Goal: Information Seeking & Learning: Check status

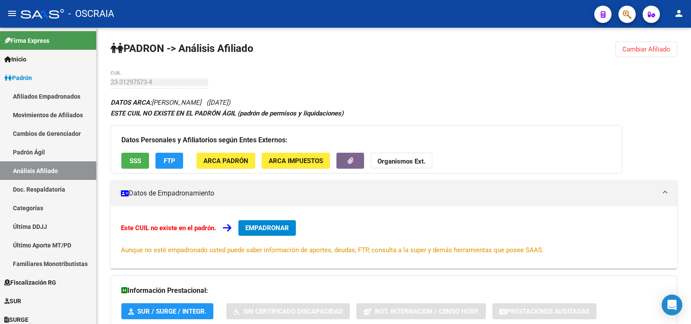
scroll to position [362, 0]
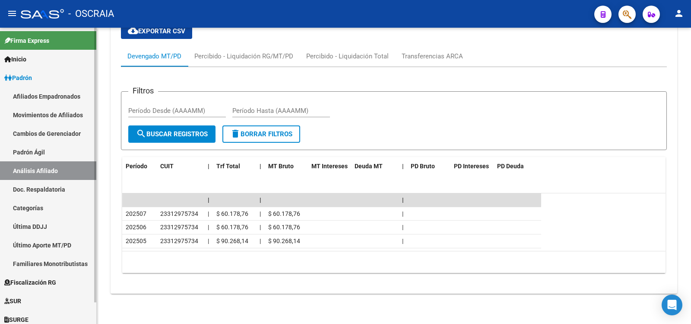
click at [28, 155] on link "Padrón Ágil" at bounding box center [48, 152] width 96 height 19
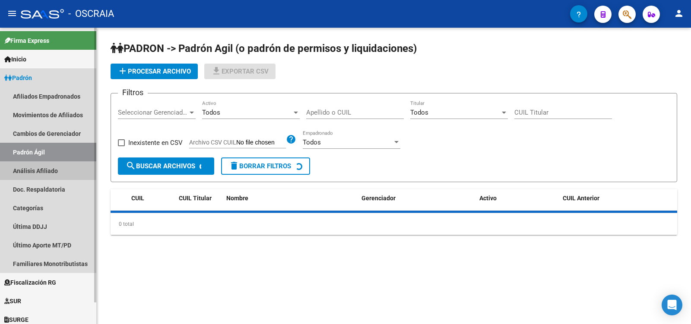
drag, startPoint x: 30, startPoint y: 165, endPoint x: 50, endPoint y: 170, distance: 20.1
click at [31, 165] on link "Análisis Afiliado" at bounding box center [48, 170] width 96 height 19
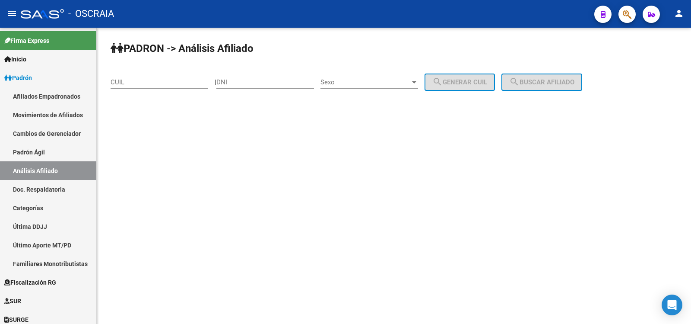
click at [170, 82] on input "CUIL" at bounding box center [160, 82] width 98 height 8
paste input "20-95988286"
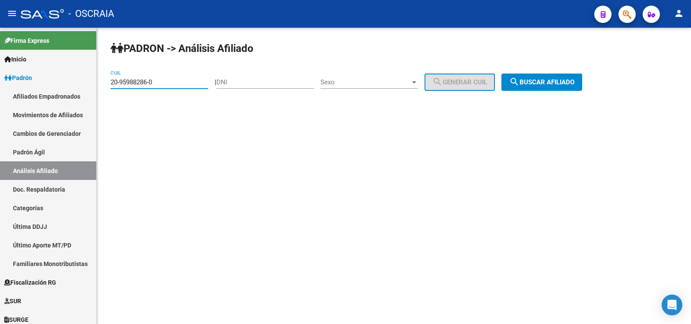
type input "20-95988286-0"
click at [540, 83] on span "search Buscar afiliado" at bounding box center [541, 82] width 65 height 8
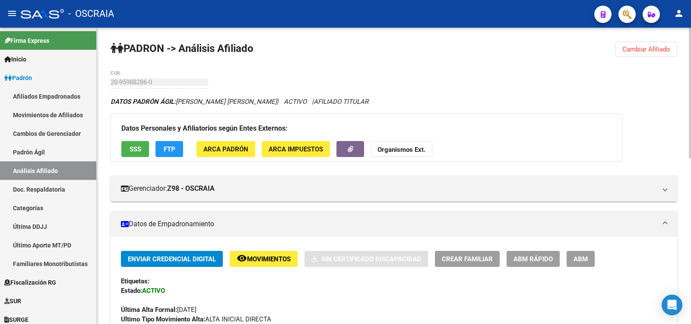
scroll to position [375, 0]
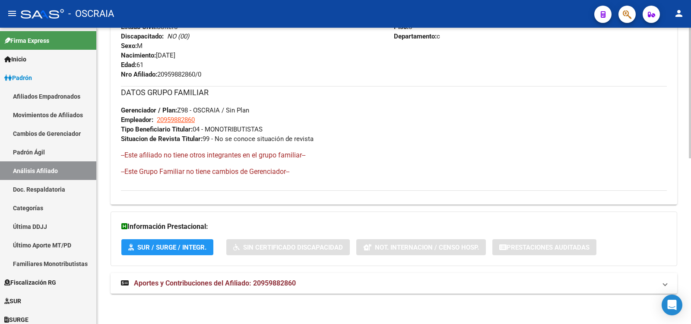
drag, startPoint x: 270, startPoint y: 281, endPoint x: 270, endPoint y: 272, distance: 9.5
click at [270, 282] on span "Aportes y Contribuciones del Afiliado: 20959882860" at bounding box center [215, 283] width 162 height 8
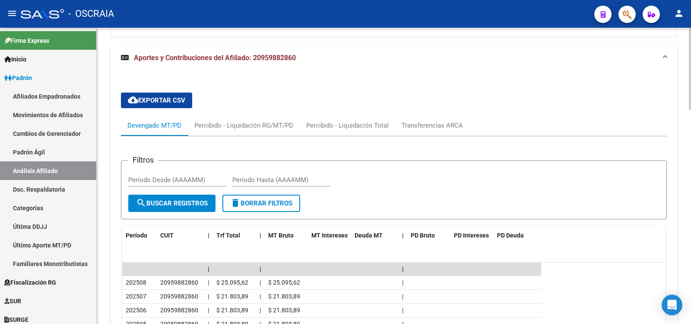
scroll to position [0, 0]
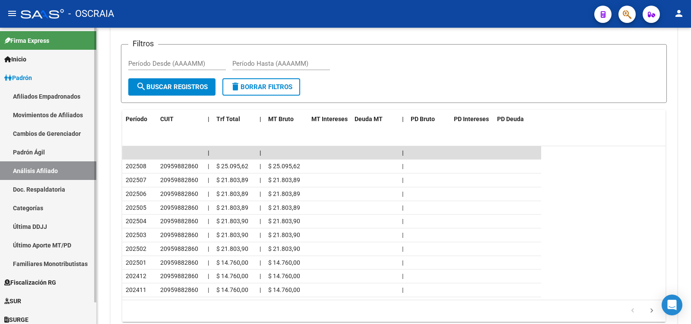
drag, startPoint x: 66, startPoint y: 149, endPoint x: 67, endPoint y: 162, distance: 13.4
click at [65, 149] on link "Padrón Ágil" at bounding box center [48, 152] width 96 height 19
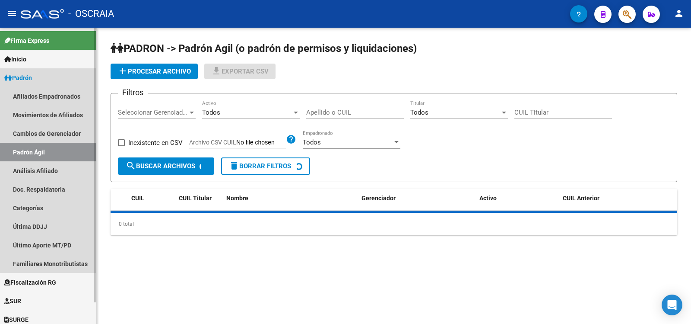
click at [67, 162] on link "Análisis Afiliado" at bounding box center [48, 170] width 96 height 19
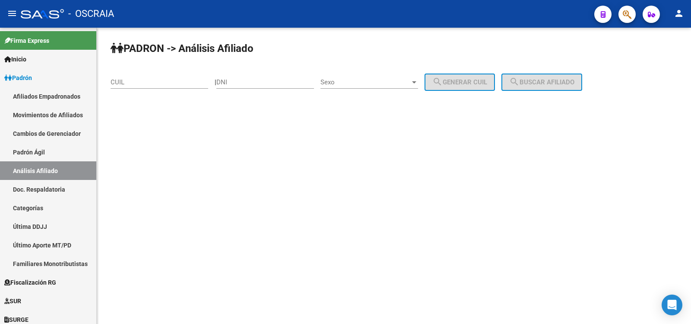
click at [148, 86] on div "CUIL" at bounding box center [160, 79] width 98 height 19
click at [154, 79] on input "CUIL" at bounding box center [160, 82] width 98 height 8
paste input "23-31297573-4"
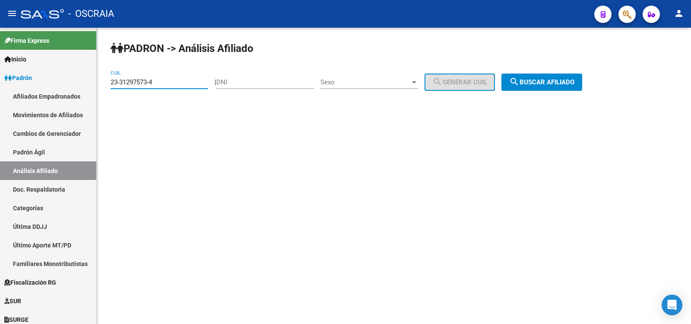
type input "23-31297573-4"
click at [566, 83] on span "search Buscar afiliado" at bounding box center [541, 82] width 65 height 8
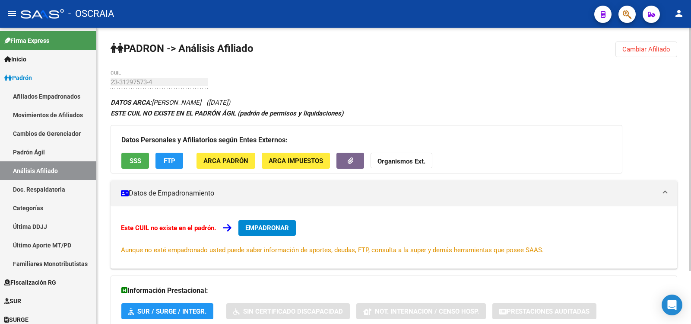
scroll to position [64, 0]
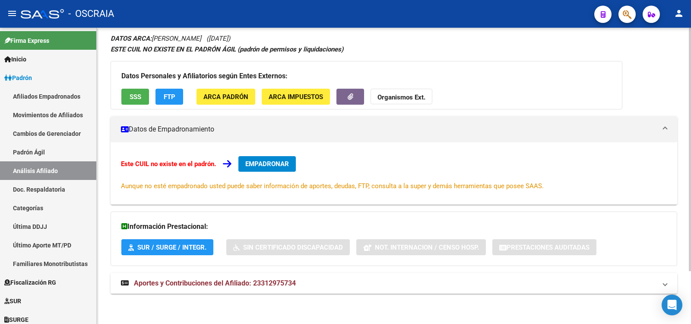
click at [325, 289] on mat-expansion-panel-header "Aportes y Contribuciones del Afiliado: 23312975734" at bounding box center [394, 283] width 567 height 21
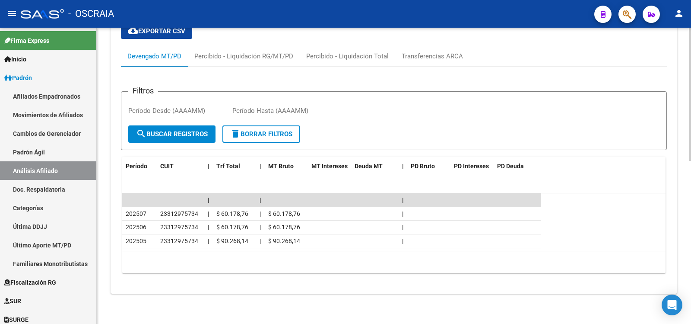
scroll to position [0, 0]
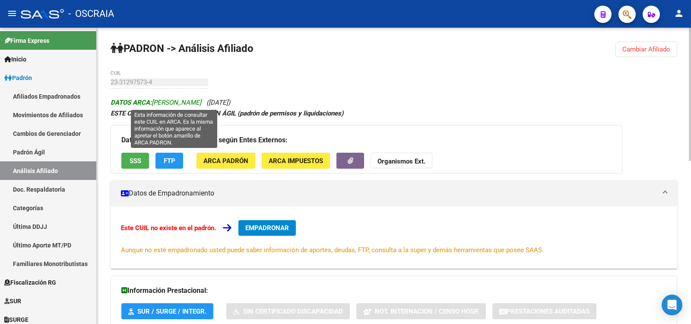
copy icon "[PERSON_NAME] ([DATE])"
drag, startPoint x: 286, startPoint y: 103, endPoint x: 154, endPoint y: 105, distance: 132.2
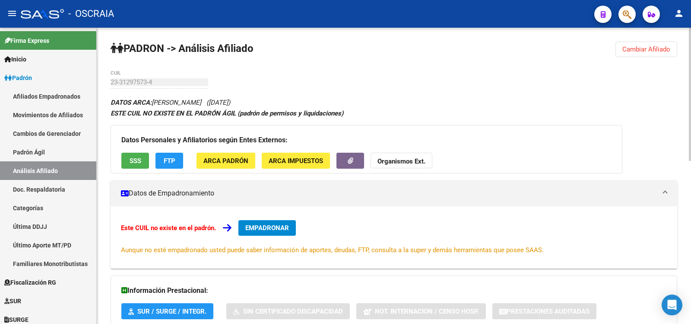
click at [118, 81] on div "23-31297573-4 CUIL" at bounding box center [160, 79] width 98 height 19
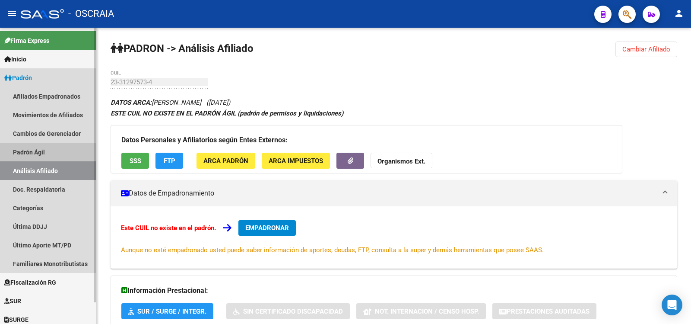
click at [66, 152] on link "Padrón Ágil" at bounding box center [48, 152] width 96 height 19
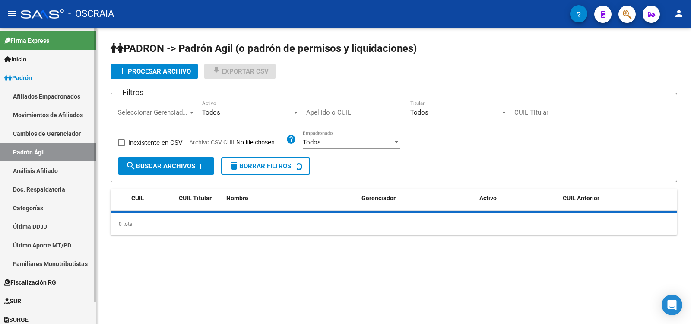
click at [64, 169] on link "Análisis Afiliado" at bounding box center [48, 170] width 96 height 19
drag, startPoint x: 64, startPoint y: 169, endPoint x: 104, endPoint y: 127, distance: 57.8
click at [64, 169] on link "Análisis Afiliado" at bounding box center [48, 170] width 96 height 19
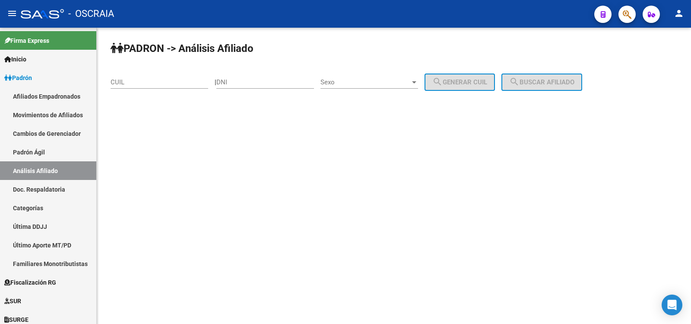
click at [156, 85] on input "CUIL" at bounding box center [160, 82] width 98 height 8
paste input "20-95988286"
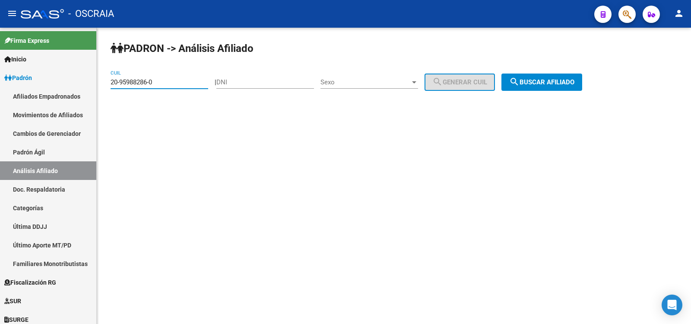
type input "20-95988286-0"
click at [559, 82] on span "search Buscar afiliado" at bounding box center [541, 82] width 65 height 8
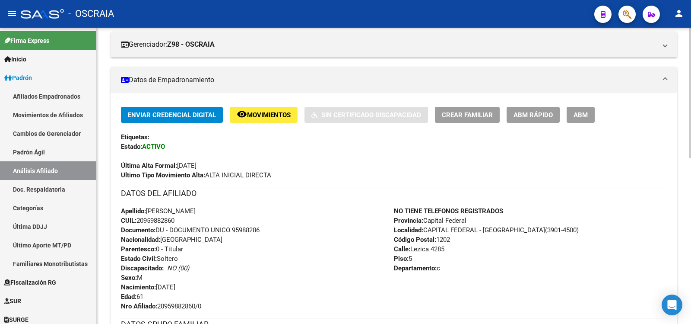
scroll to position [375, 0]
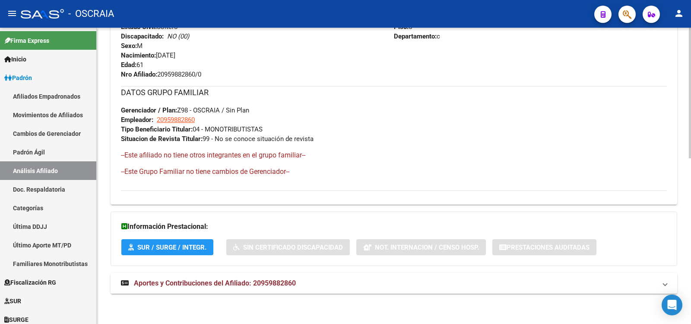
click at [303, 278] on mat-panel-title "Aportes y Contribuciones del Afiliado: 20959882860" at bounding box center [389, 283] width 536 height 10
